Goal: Book appointment/travel/reservation

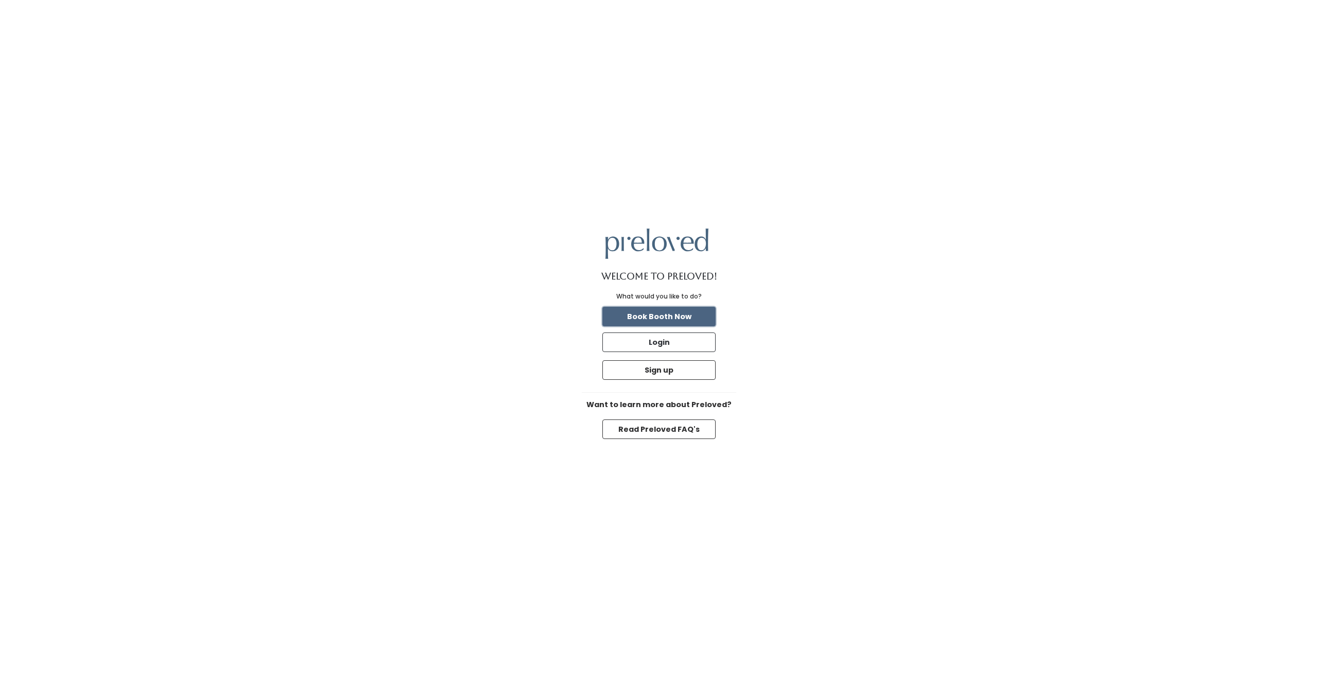
click at [682, 319] on button "Book Booth Now" at bounding box center [659, 317] width 113 height 20
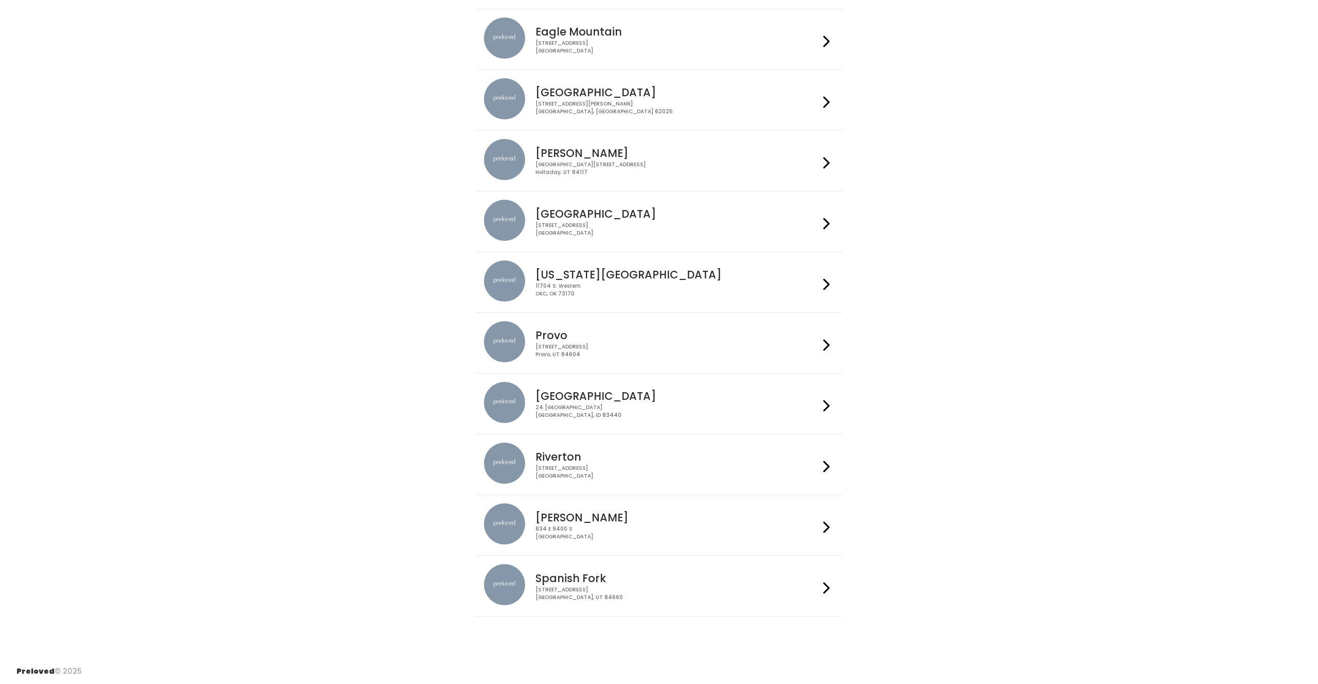
scroll to position [96, 0]
click at [536, 340] on h4 "Provo" at bounding box center [677, 335] width 283 height 12
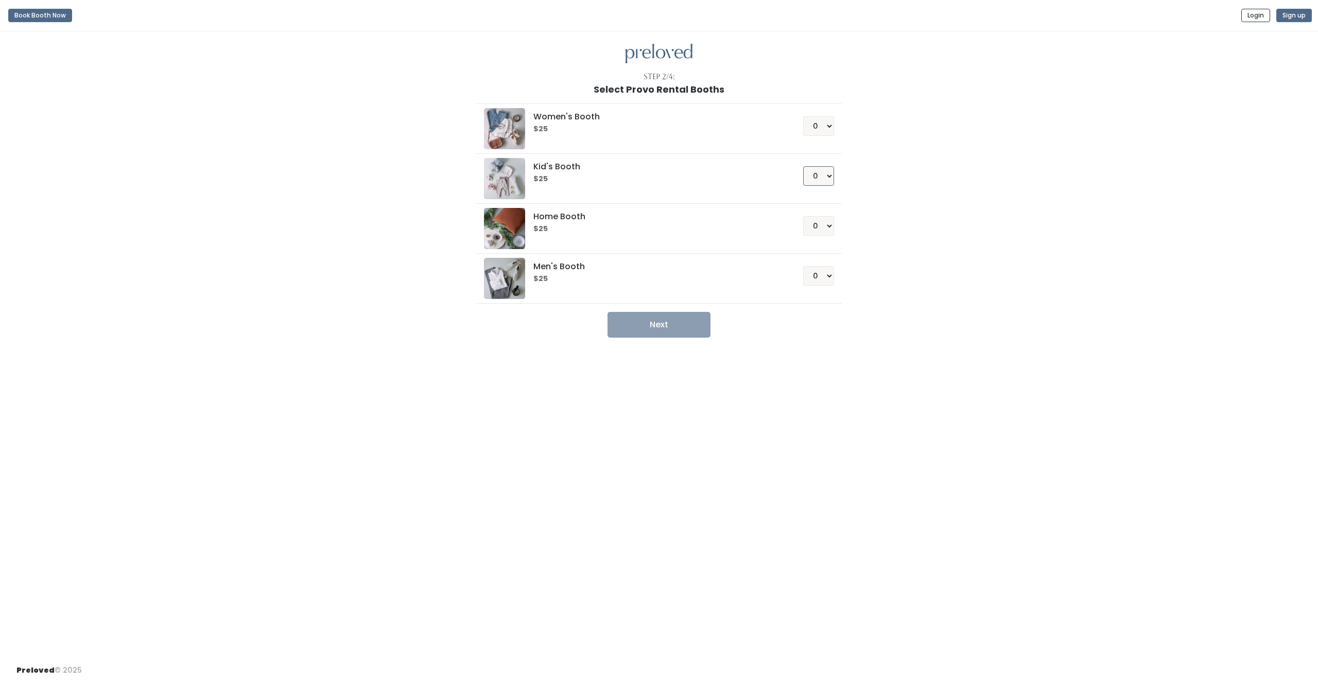
click at [827, 173] on select "0 1 2 3 4" at bounding box center [818, 176] width 31 height 20
click at [818, 178] on select "0 1 2 3 4" at bounding box center [818, 176] width 31 height 20
select select "1"
click at [811, 279] on select "0 1 2 3 4" at bounding box center [818, 276] width 31 height 20
select select "1"
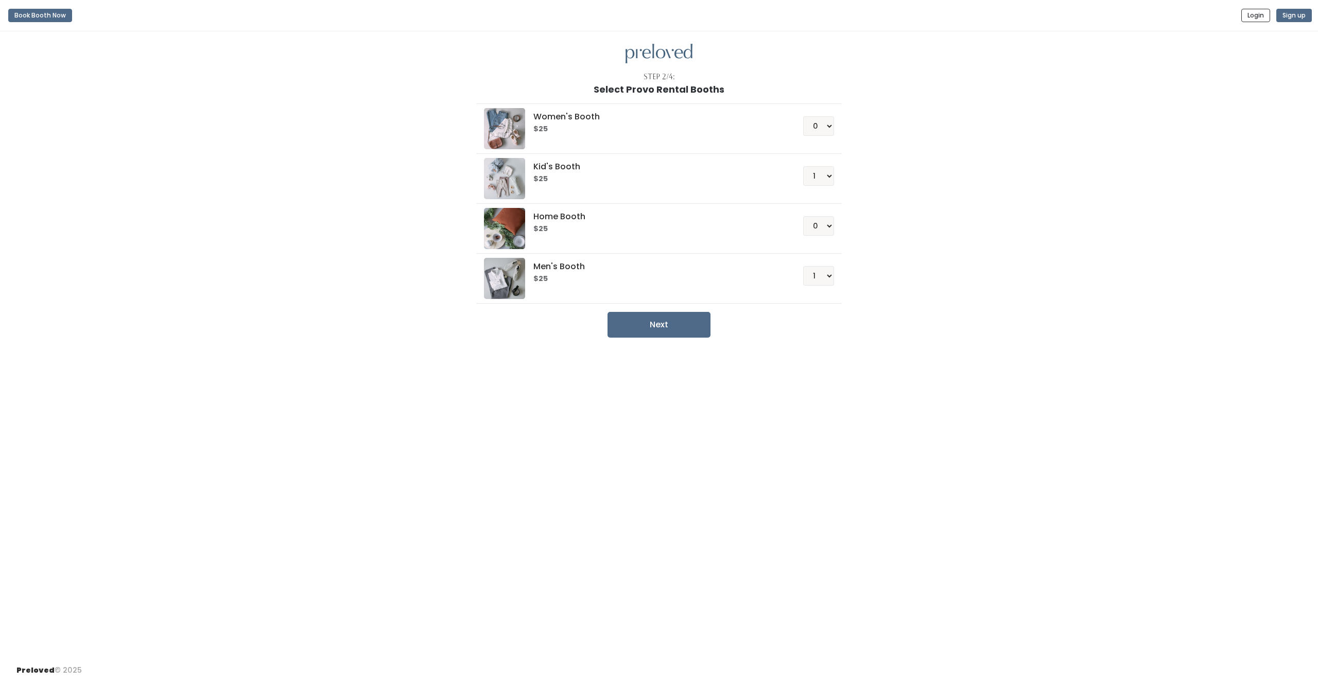
click at [888, 198] on div "Women's Booth $25 0 1 2 3 4 Kid's Booth $25 0 1 2 3 4 0" at bounding box center [659, 216] width 566 height 243
click at [693, 326] on button "Next" at bounding box center [659, 325] width 103 height 26
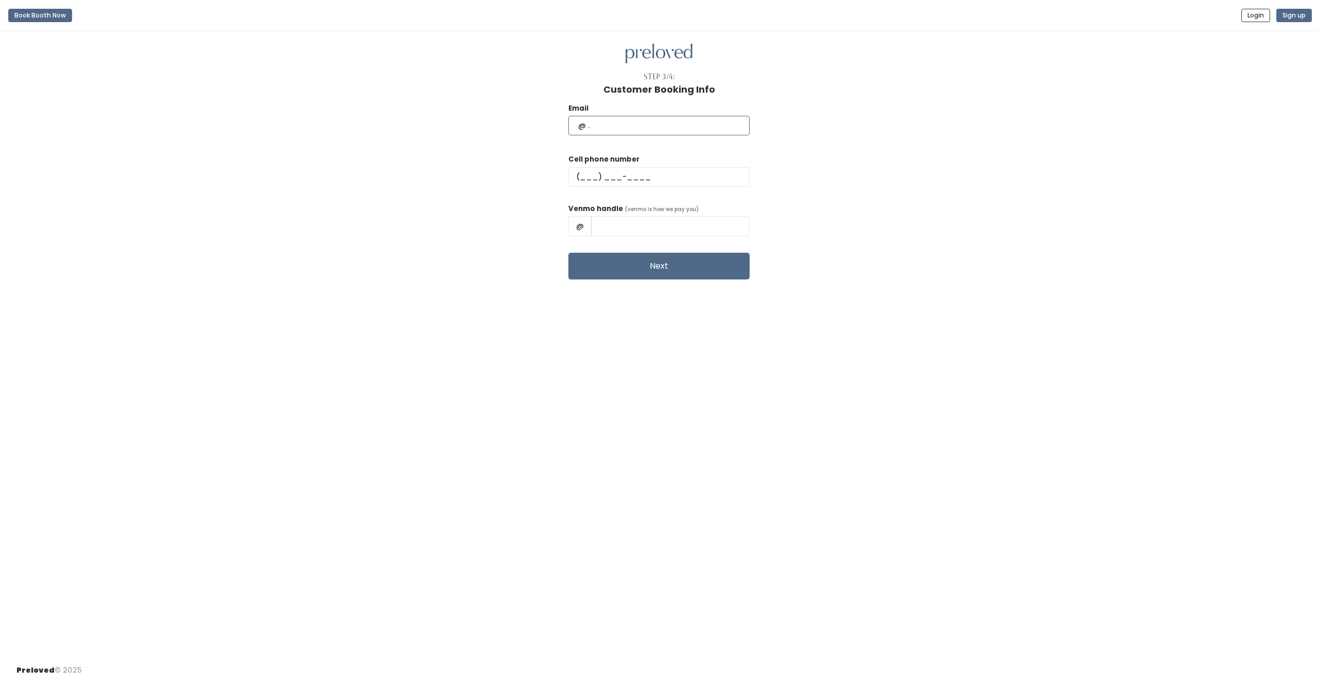
click at [641, 126] on input "text" at bounding box center [659, 126] width 181 height 20
type input "[EMAIL_ADDRESS][DOMAIN_NAME]"
type input "[PHONE_NUMBER]"
type input "[PERSON_NAME]"
click at [684, 228] on input "[PERSON_NAME]" at bounding box center [670, 226] width 159 height 20
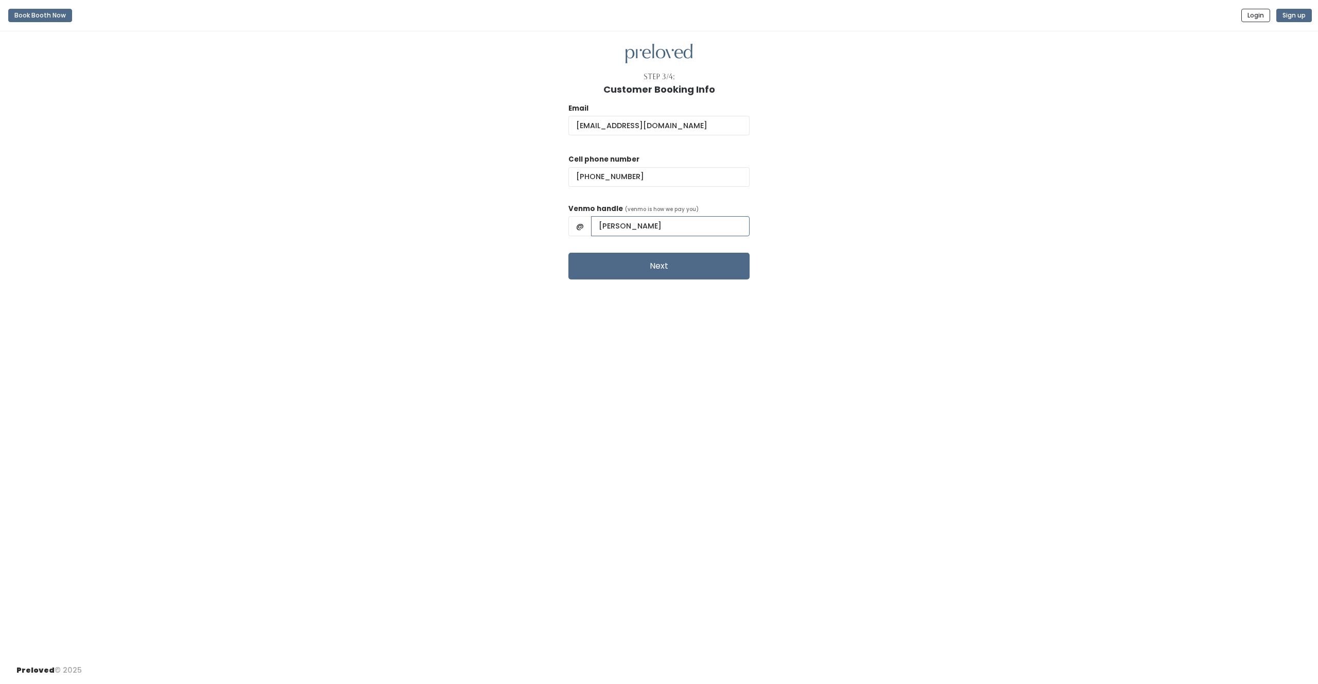
drag, startPoint x: 684, startPoint y: 228, endPoint x: 613, endPoint y: 220, distance: 71.4
click at [613, 220] on div "@ Sara Staker" at bounding box center [659, 226] width 181 height 20
type input "s"
type input "[PERSON_NAME]"
click at [785, 219] on div "Email [EMAIL_ADDRESS][DOMAIN_NAME] Cell phone number [PHONE_NUMBER] Venmo handl…" at bounding box center [658, 187] width 1285 height 185
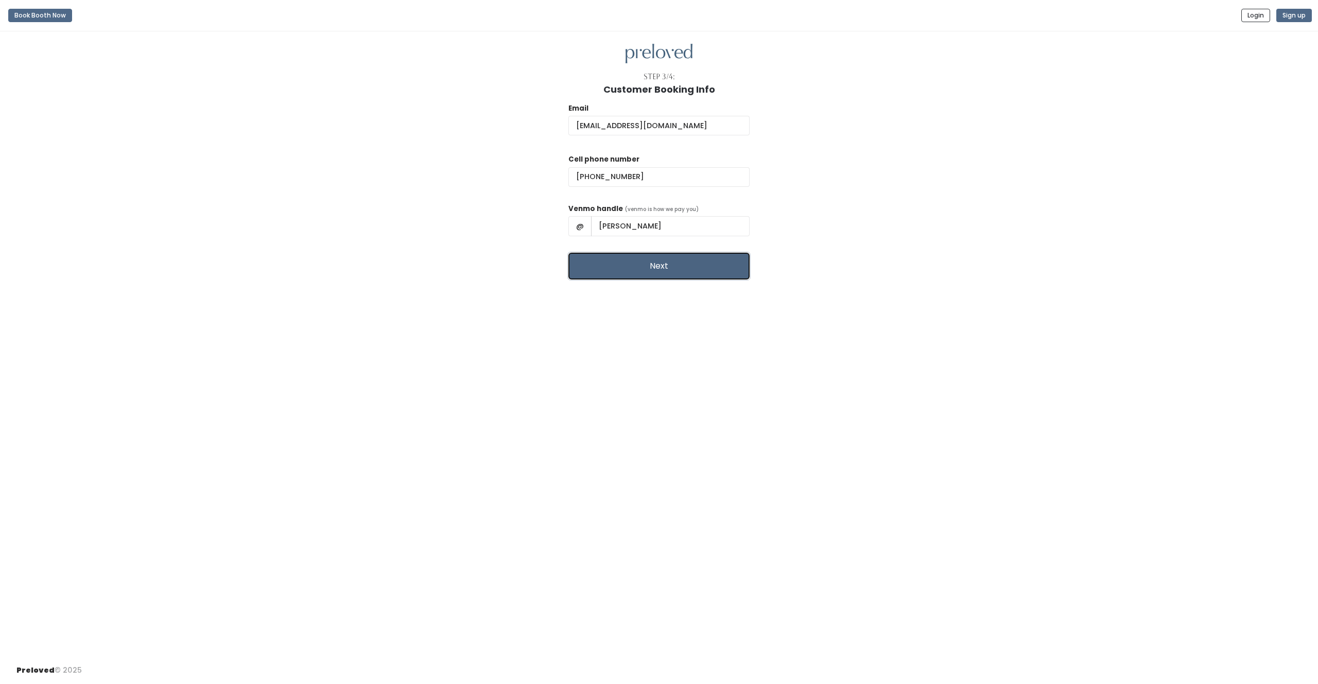
click at [694, 273] on button "Next" at bounding box center [659, 266] width 181 height 27
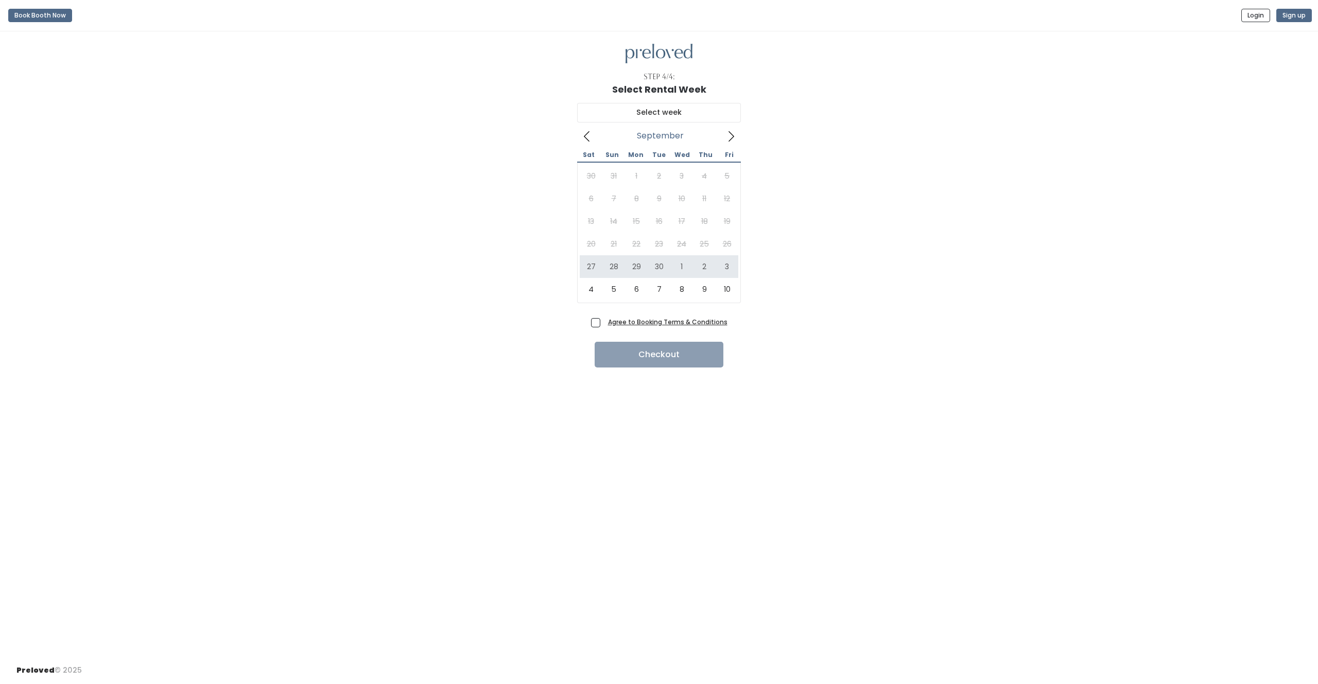
click at [843, 273] on div "September 2025 Sat Sun Mon Tue Wed Thu Fri 30 31 1 2 3 4 5 6 7 8 9 10 11 12 13 …" at bounding box center [658, 205] width 1285 height 220
click at [511, 224] on div "September 2025 Sat Sun Mon Tue Wed Thu Fri 30 31 1 2 3 4 5 6 7 8 9 10 11 12 13 …" at bounding box center [658, 205] width 1285 height 220
drag, startPoint x: 669, startPoint y: 270, endPoint x: 681, endPoint y: 271, distance: 11.4
click at [584, 129] on span at bounding box center [587, 136] width 20 height 16
click at [826, 146] on div "October 4 to October 10 October 2025 Sat Sun Mon Tue Wed Thu Fri 27 28 29 30 1 …" at bounding box center [658, 205] width 1285 height 220
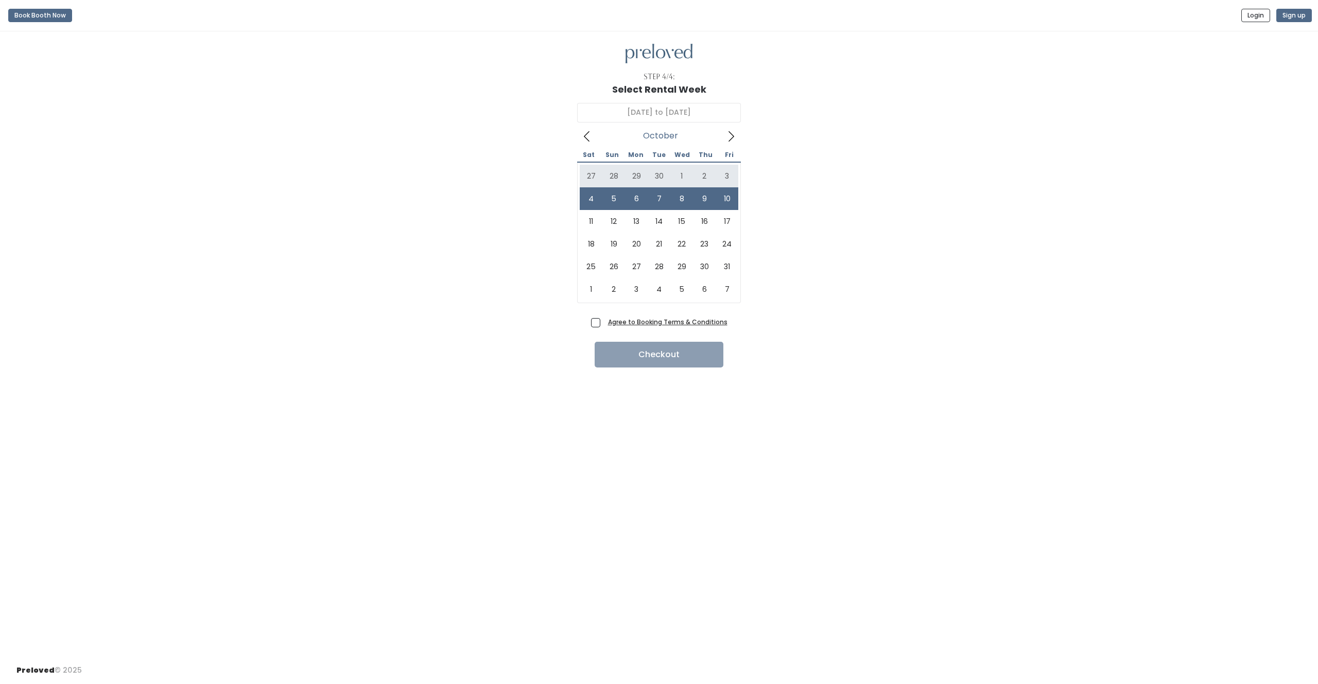
click at [797, 160] on div "October 4 to October 10 October 2025 Sat Sun Mon Tue Wed Thu Fri 27 28 29 30 1 …" at bounding box center [658, 205] width 1285 height 220
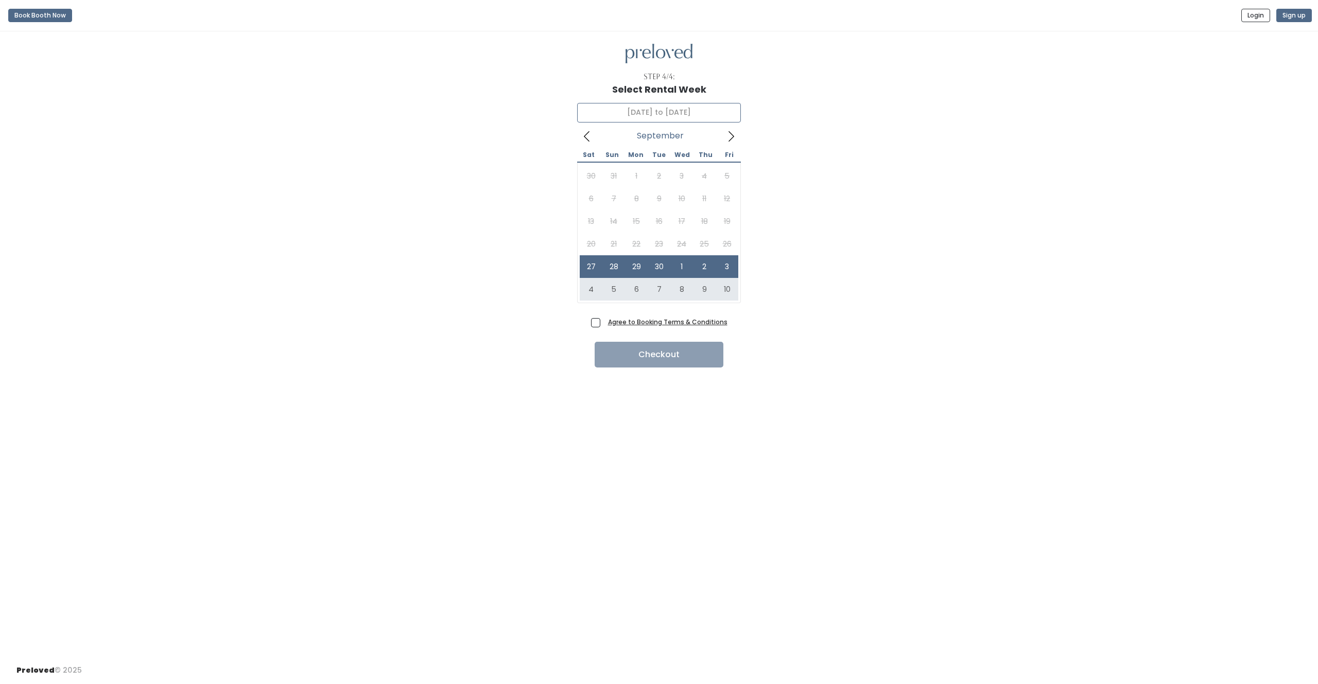
type input "October 4 to October 10"
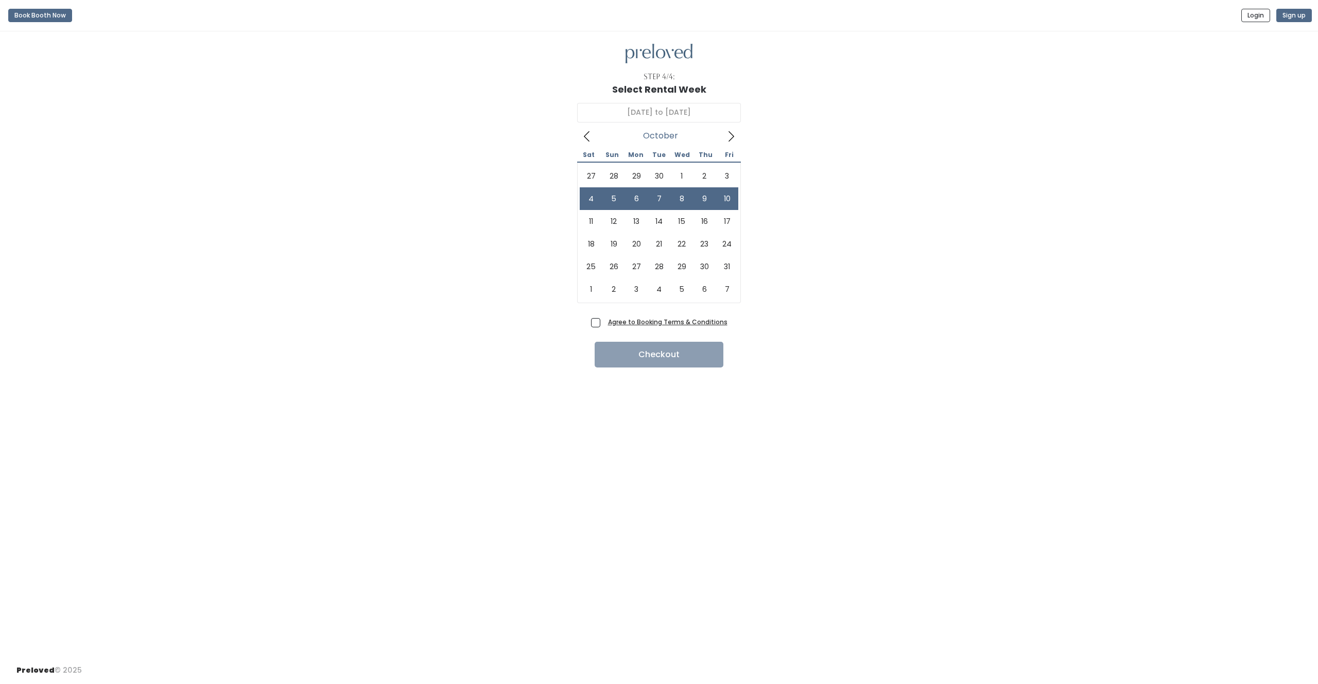
click at [604, 323] on span "Agree to Booking Terms & Conditions" at bounding box center [666, 322] width 124 height 10
click at [604, 323] on input "Agree to Booking Terms & Conditions" at bounding box center [607, 320] width 7 height 7
checkbox input "true"
click at [675, 355] on button "Checkout" at bounding box center [659, 355] width 129 height 26
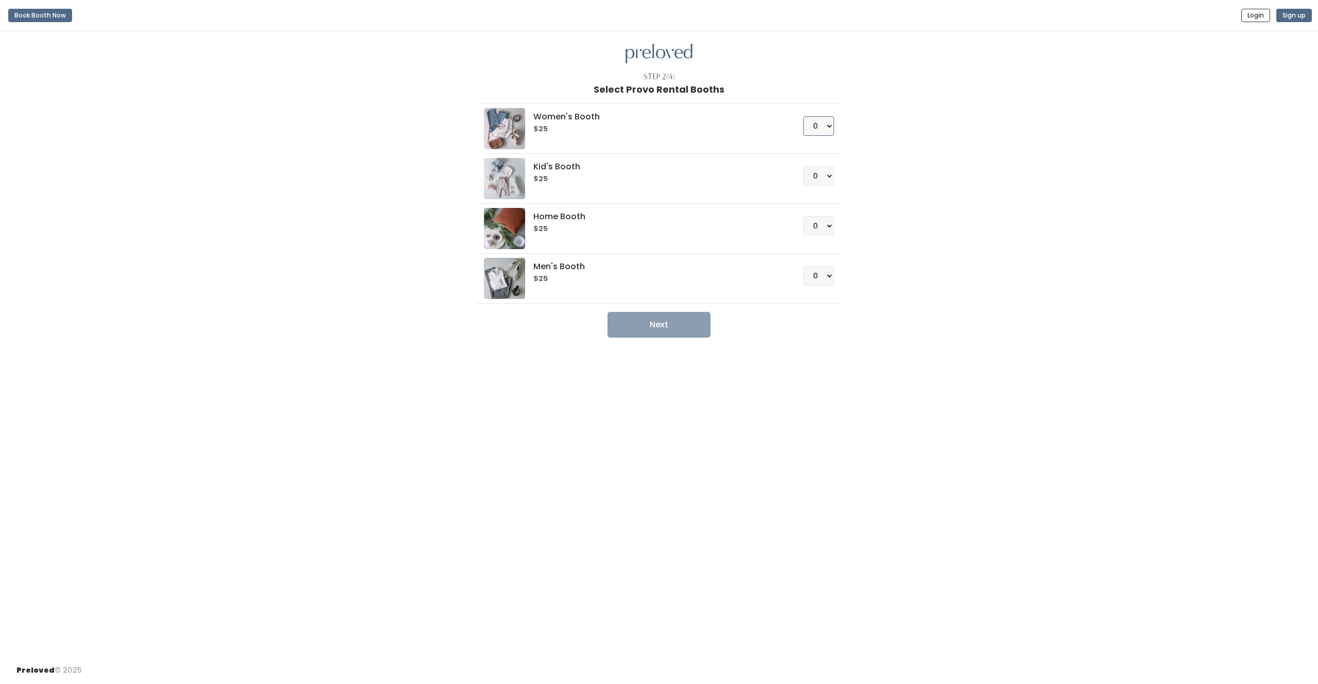
click at [813, 127] on select "0 1 2 3 4" at bounding box center [818, 126] width 31 height 20
select select "1"
click at [823, 174] on select "0 1 2 3 4" at bounding box center [818, 176] width 31 height 20
select select "1"
click at [820, 279] on select "0 1 2 3 4" at bounding box center [818, 276] width 31 height 20
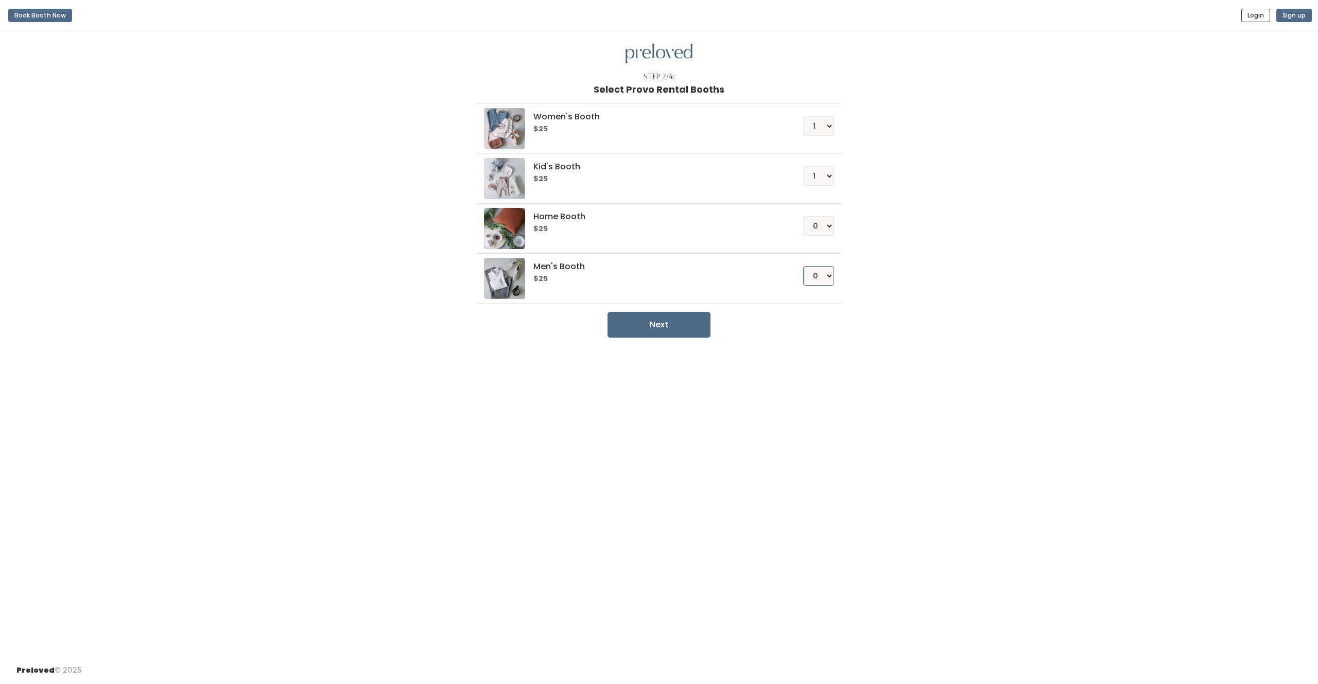
select select "1"
click at [696, 326] on button "Next" at bounding box center [659, 325] width 103 height 26
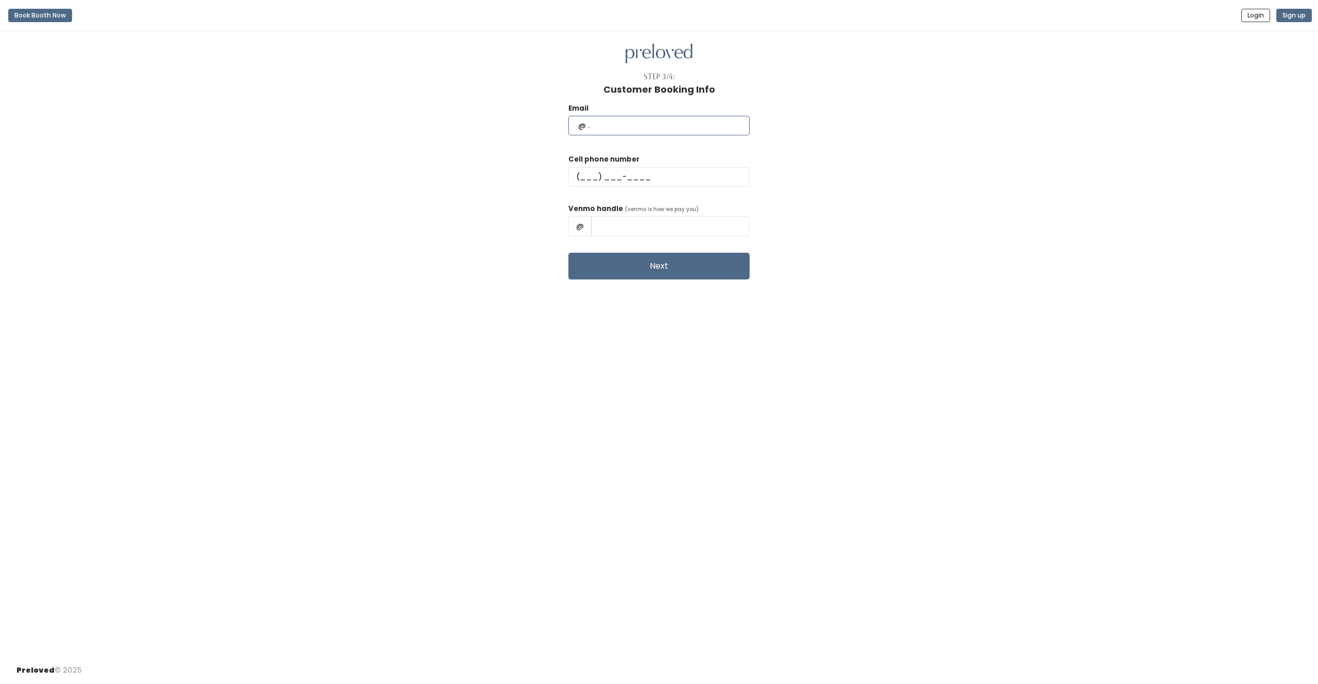
click at [664, 121] on input "text" at bounding box center [659, 126] width 181 height 20
type input "[EMAIL_ADDRESS][DOMAIN_NAME]"
type input "[PHONE_NUMBER]"
click at [646, 229] on input "[PERSON_NAME]" at bounding box center [670, 226] width 159 height 20
type input "[PERSON_NAME]"
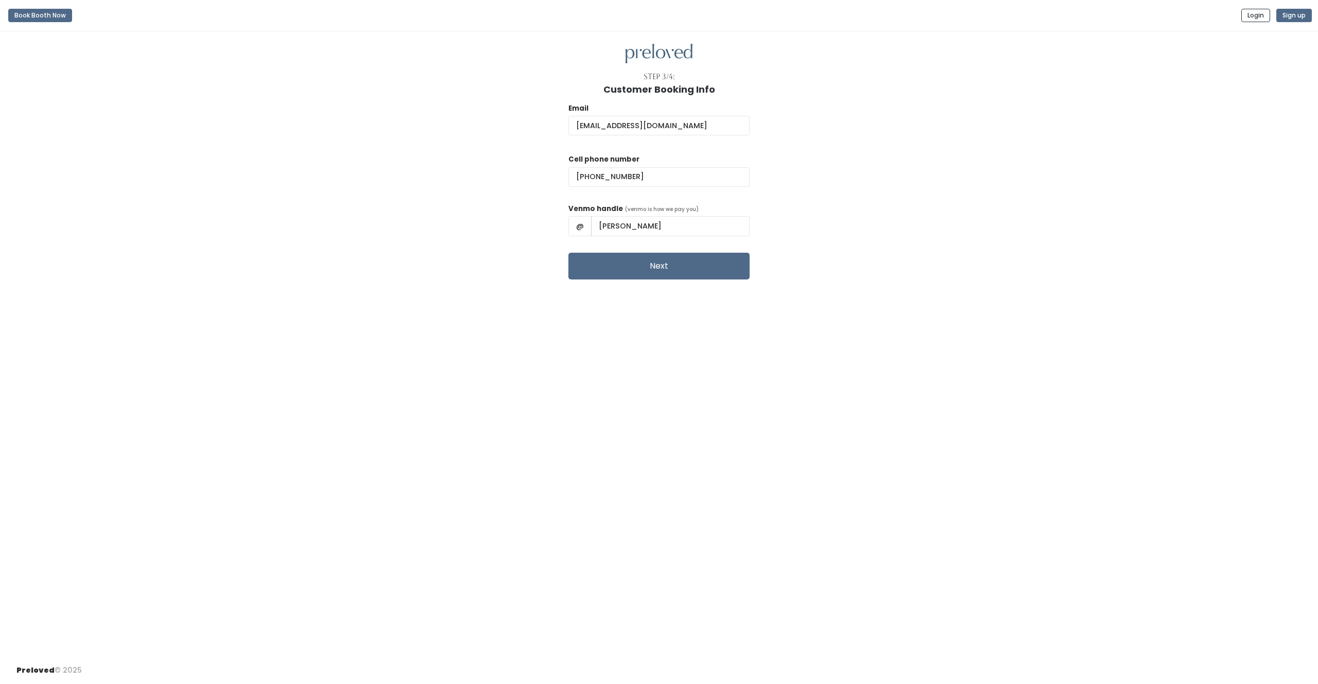
click at [737, 254] on div "Email [EMAIL_ADDRESS][DOMAIN_NAME] Cell phone number [PHONE_NUMBER] Venmo handl…" at bounding box center [658, 187] width 1285 height 185
click at [691, 269] on button "Next" at bounding box center [659, 266] width 181 height 27
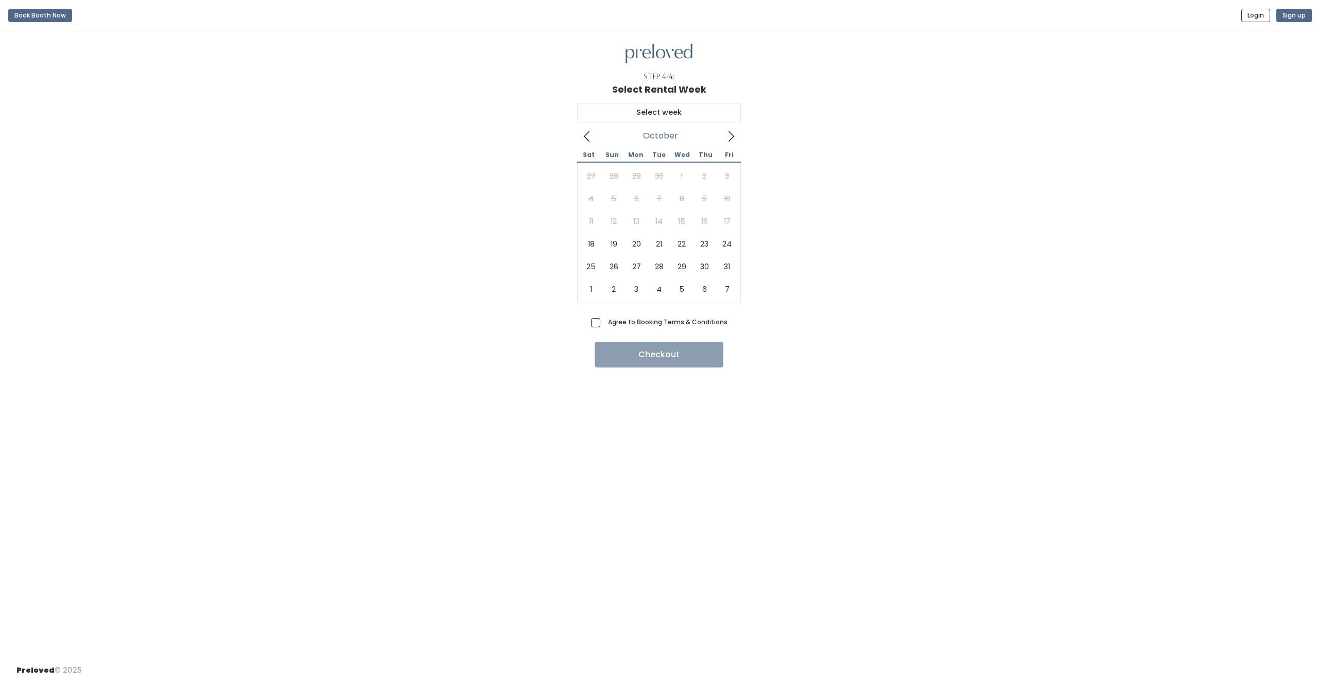
click at [729, 134] on icon at bounding box center [731, 136] width 11 height 11
click at [489, 172] on div "October 2025 Sat Sun Mon Tue Wed Thu Fri 27 28 29 30 1 2 3 4 5 6 7 8 9 10 11 12…" at bounding box center [658, 205] width 1285 height 220
click at [506, 170] on div "October 2025 Sat Sun Mon Tue Wed Thu Fri 27 28 29 30 1 2 3 4 5 6 7 8 9 10 11 12…" at bounding box center [658, 205] width 1285 height 220
click at [656, 206] on div "27 28 29 30 1 2 3 4 5 6 7 8 9 10 11 12 13 14 15 16 17 18 19 20 21 22 23 24 25 2…" at bounding box center [659, 233] width 159 height 136
click at [290, 165] on div "October 2025 Sat Sun Mon Tue Wed Thu Fri 27 28 29 30 1 2 3 4 5 6 7 8 9 10 11 12…" at bounding box center [658, 205] width 1285 height 220
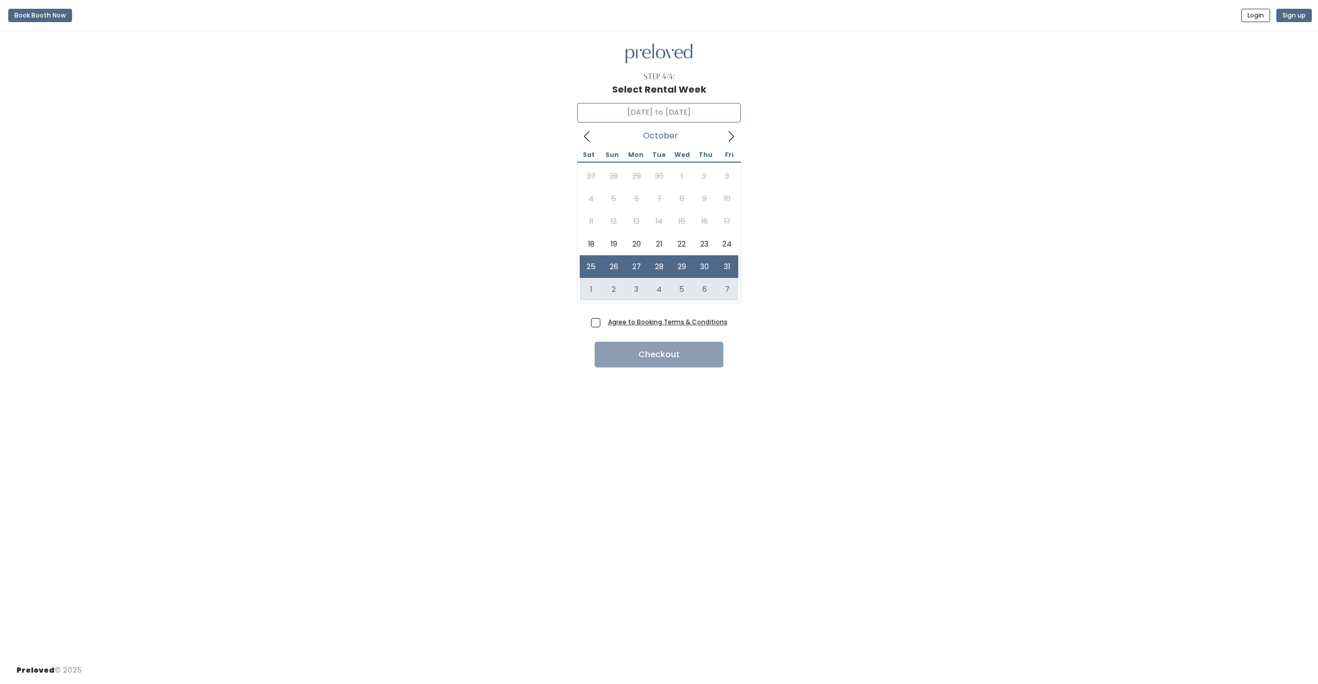
type input "November 1 to November 7"
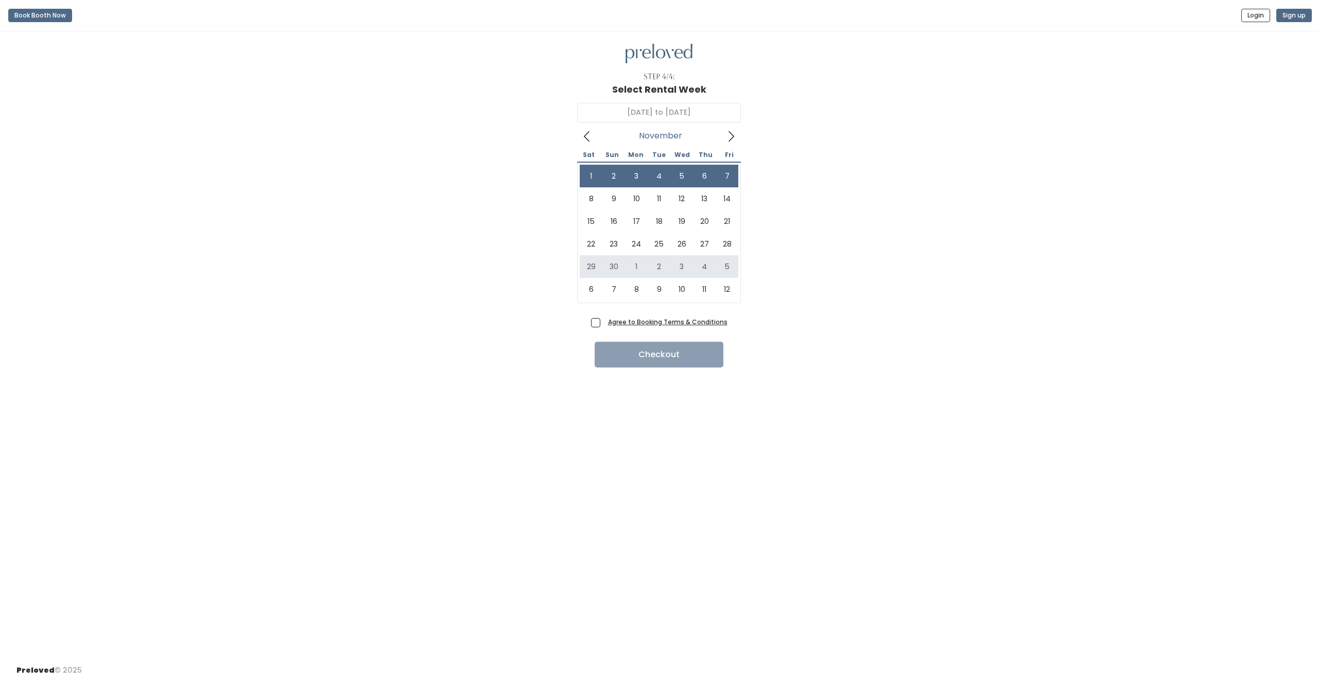
click at [814, 181] on div "November 1 to November 7 November 2025 Sat Sun Mon Tue Wed Thu Fri 1 2 3 4 5 6 …" at bounding box center [658, 205] width 1285 height 220
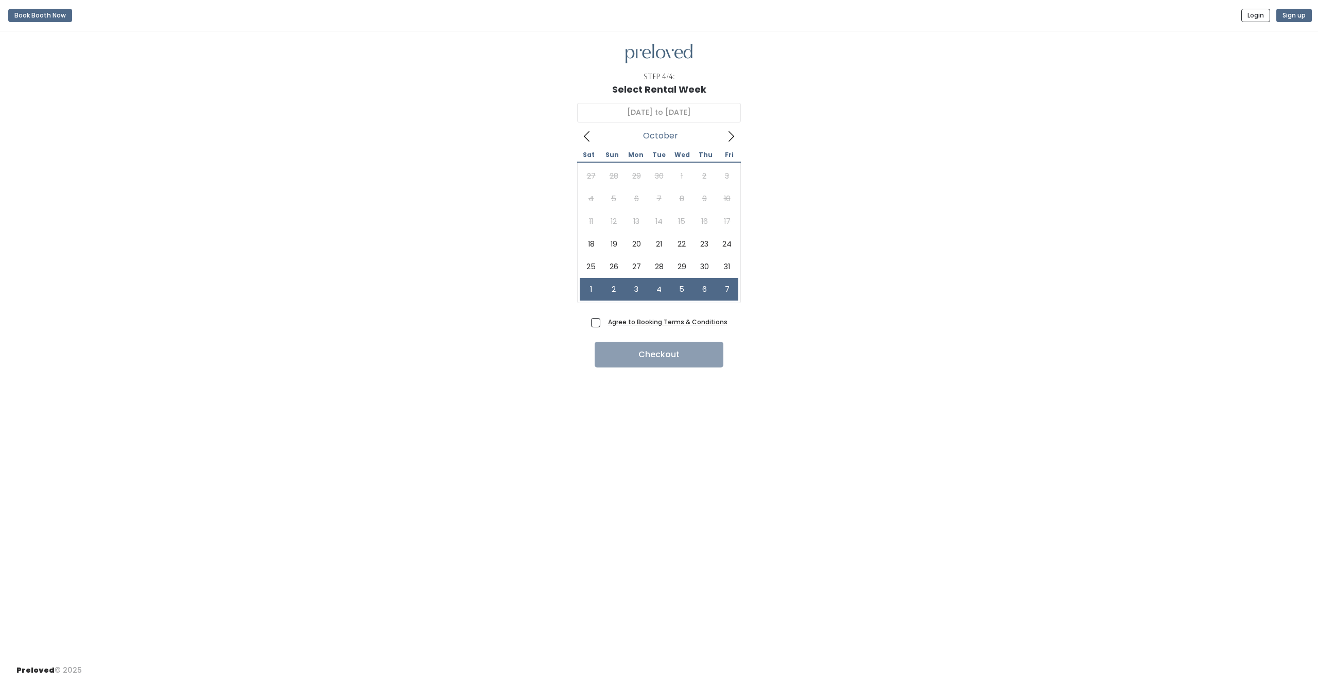
click at [586, 135] on icon at bounding box center [586, 136] width 11 height 11
click at [727, 134] on icon at bounding box center [731, 136] width 11 height 11
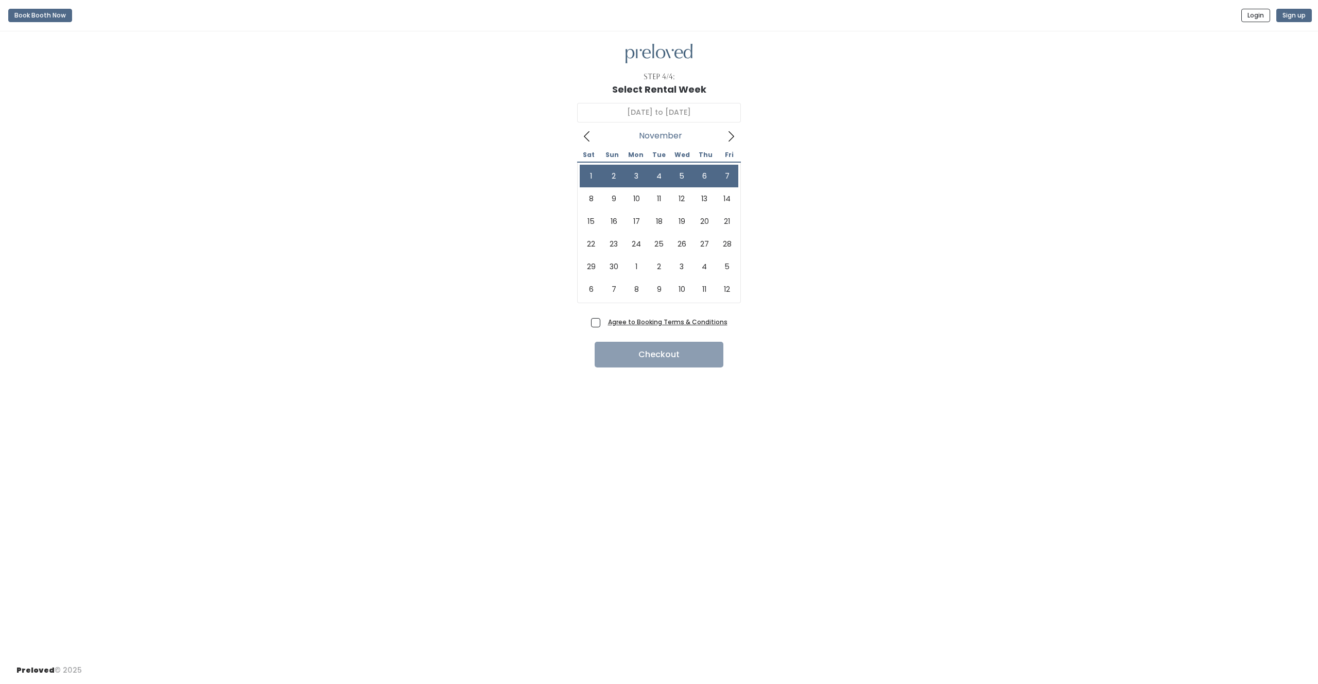
click at [871, 232] on div "November 1 to November 7 November 2025 Sat Sun Mon Tue Wed Thu Fri 1 2 3 4 5 6 …" at bounding box center [658, 205] width 1285 height 220
click at [604, 324] on span "Agree to Booking Terms & Conditions" at bounding box center [666, 322] width 124 height 10
click at [604, 323] on input "Agree to Booking Terms & Conditions" at bounding box center [607, 320] width 7 height 7
checkbox input "true"
click at [692, 356] on button "Checkout" at bounding box center [659, 355] width 129 height 26
